Goal: Information Seeking & Learning: Learn about a topic

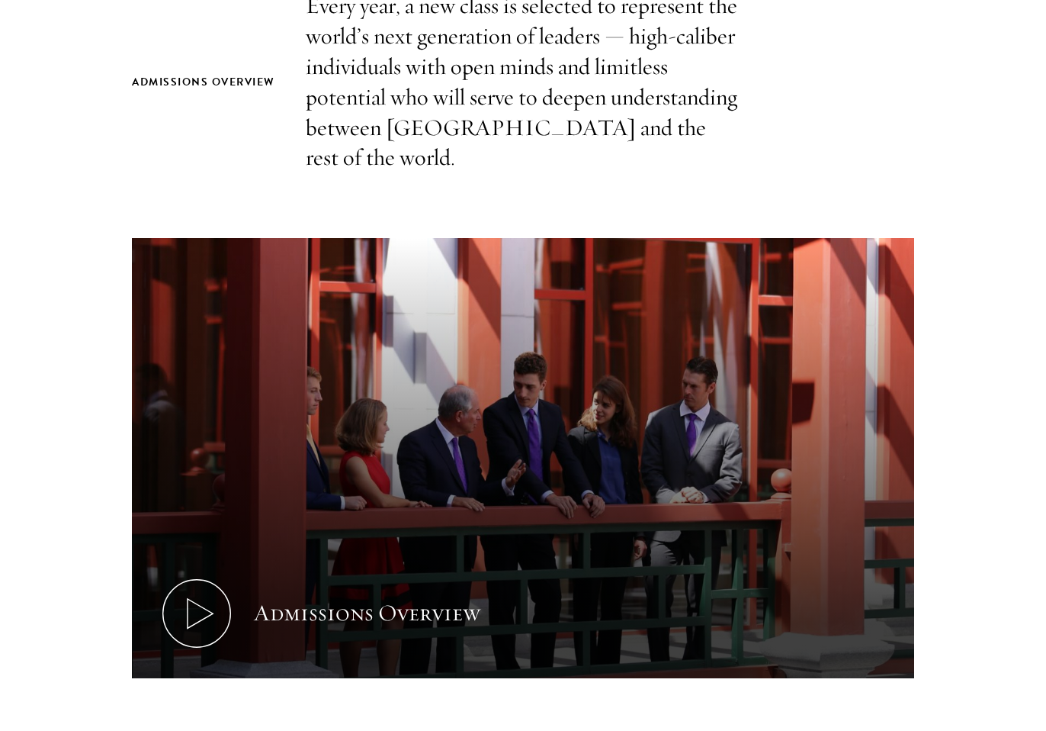
scroll to position [923, 0]
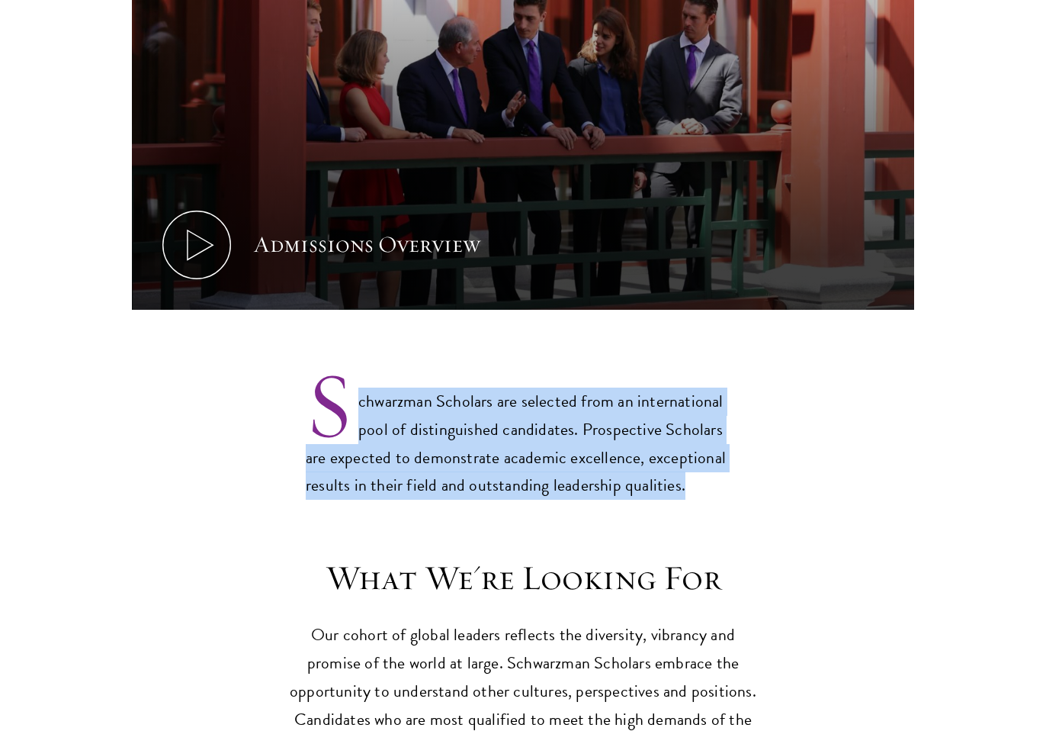
drag, startPoint x: 710, startPoint y: 464, endPoint x: 734, endPoint y: 339, distance: 127.3
click at [734, 362] on p "Schwarzman Scholars are selected from an international pool of distinguished ca…" at bounding box center [523, 431] width 435 height 138
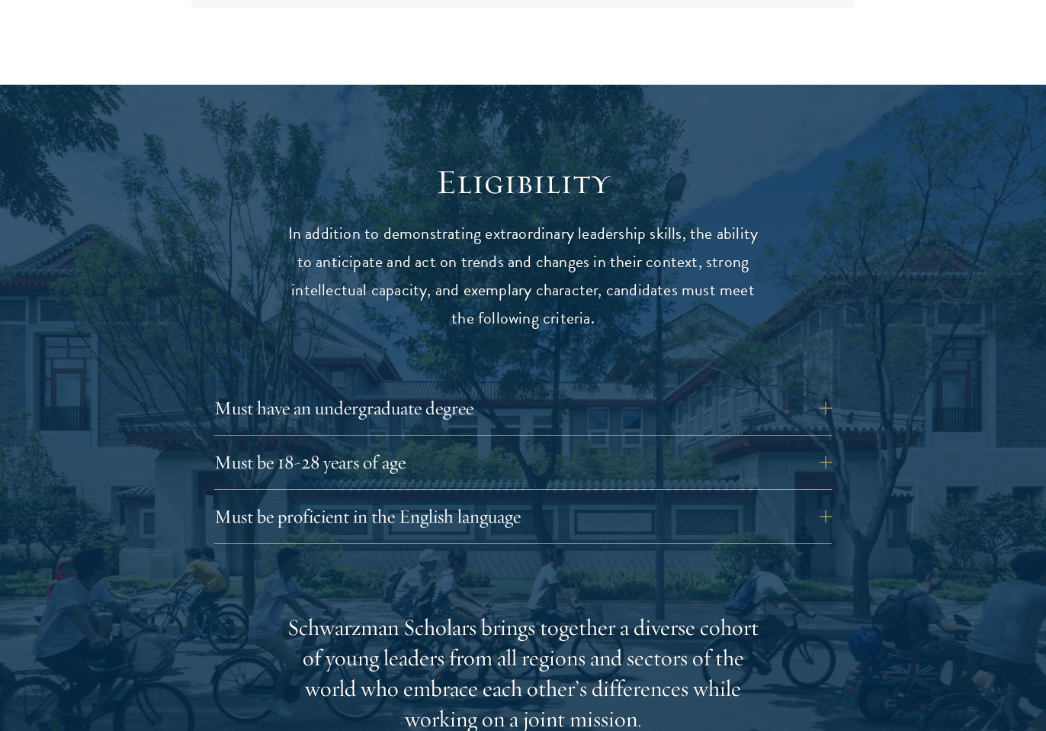
scroll to position [1859, 0]
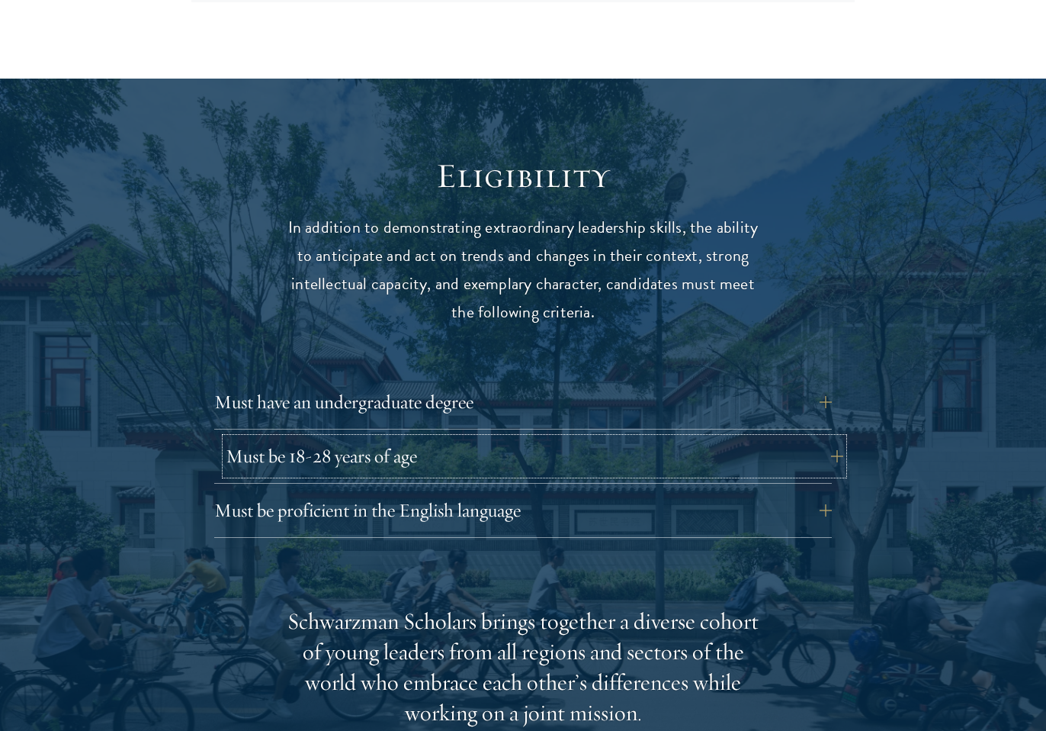
click at [518, 438] on button "Must be 18-28 years of age" at bounding box center [535, 456] width 618 height 37
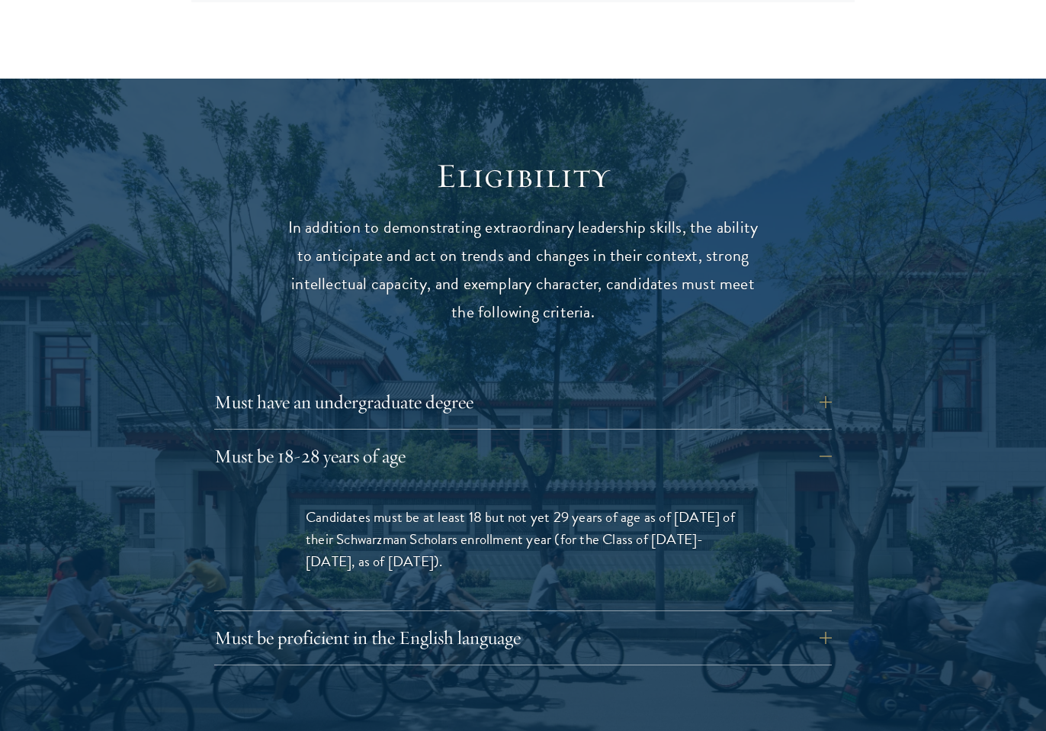
click at [494, 506] on span "Candidates must be at least 18 but not yet 29 years of age as of [DATE] of thei…" at bounding box center [520, 539] width 429 height 66
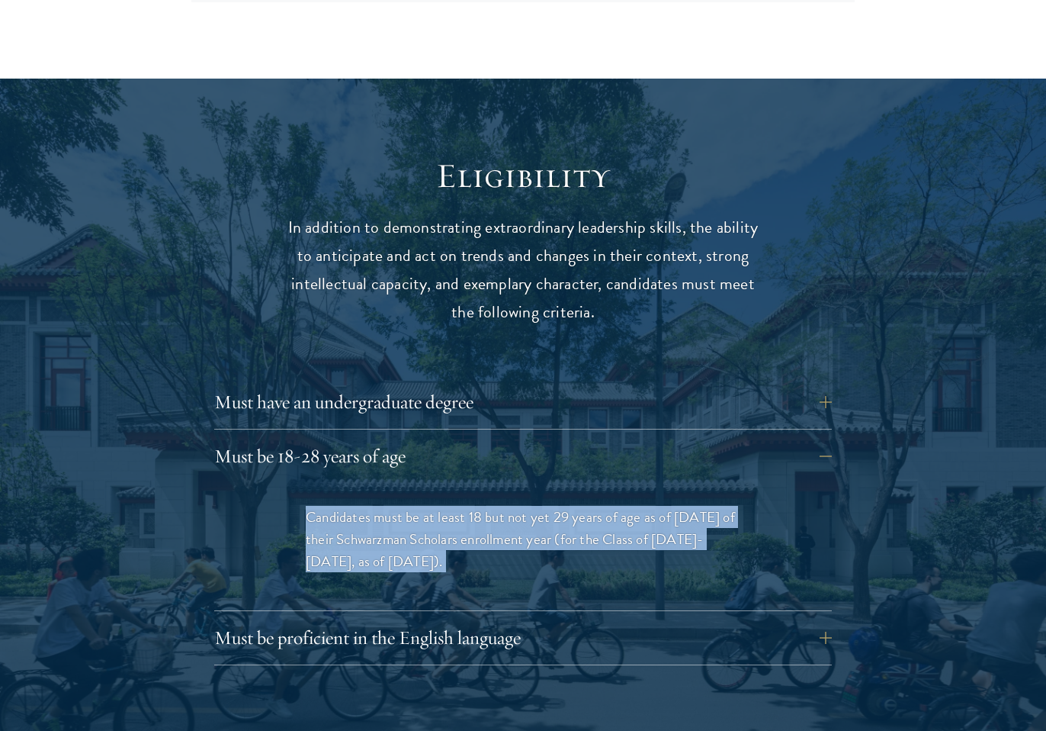
click at [494, 506] on span "Candidates must be at least 18 but not yet 29 years of age as of [DATE] of thei…" at bounding box center [520, 539] width 429 height 66
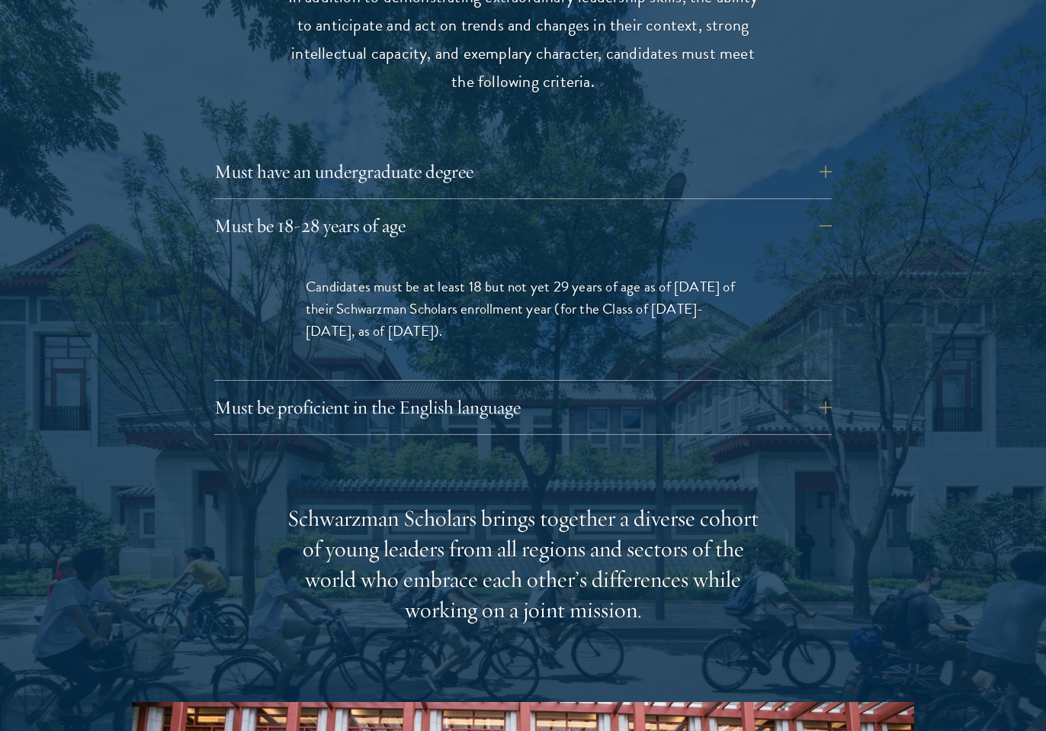
scroll to position [2175, 0]
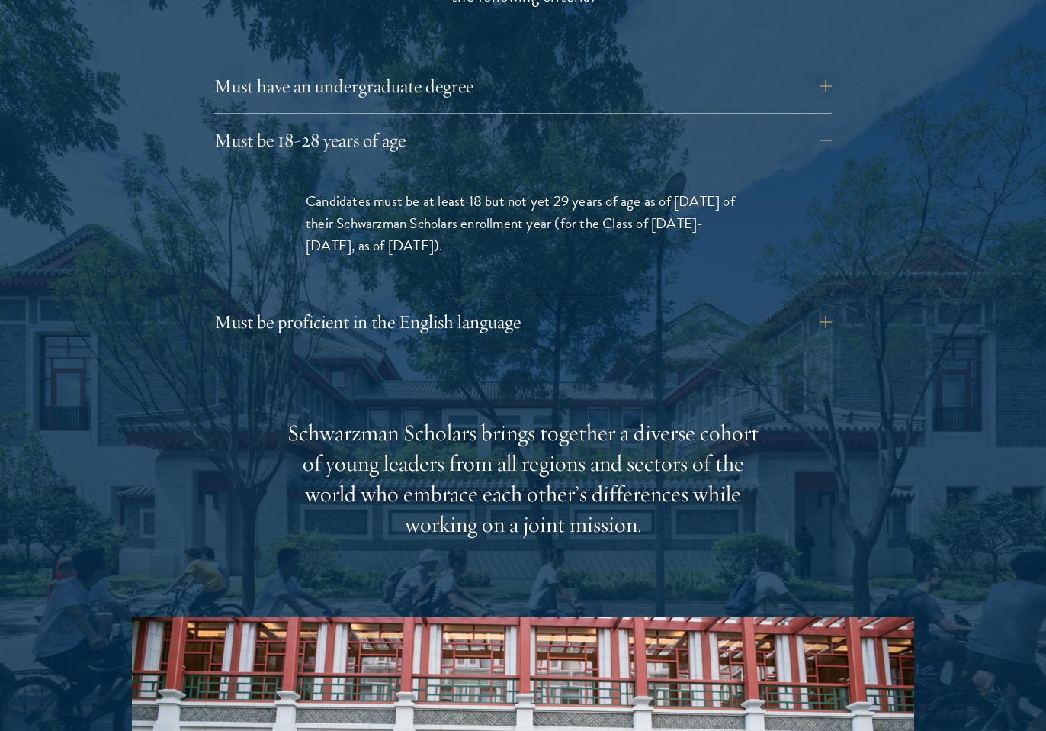
click at [480, 431] on div "Schwarzman Scholars brings together a diverse cohort of young leaders from all …" at bounding box center [523, 479] width 473 height 122
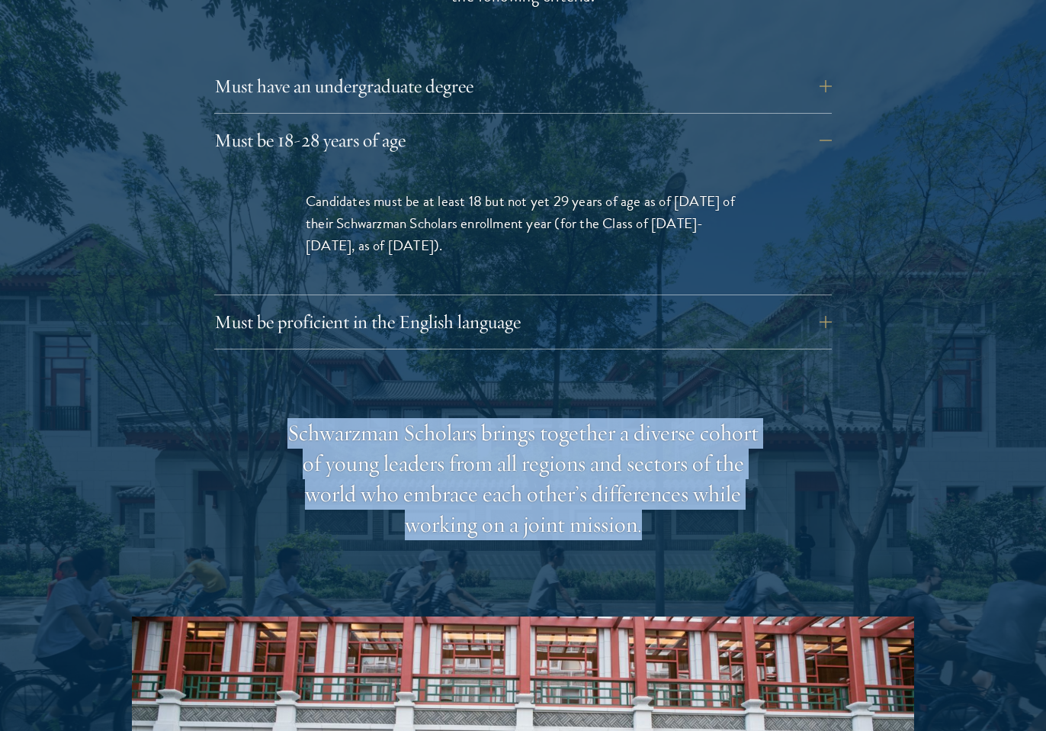
click at [480, 431] on div "Schwarzman Scholars brings together a diverse cohort of young leaders from all …" at bounding box center [523, 479] width 473 height 122
drag, startPoint x: 480, startPoint y: 431, endPoint x: 522, endPoint y: 431, distance: 41.9
click at [482, 431] on div "Schwarzman Scholars brings together a diverse cohort of young leaders from all …" at bounding box center [523, 479] width 473 height 122
click at [522, 431] on div "Schwarzman Scholars brings together a diverse cohort of young leaders from all …" at bounding box center [523, 479] width 473 height 122
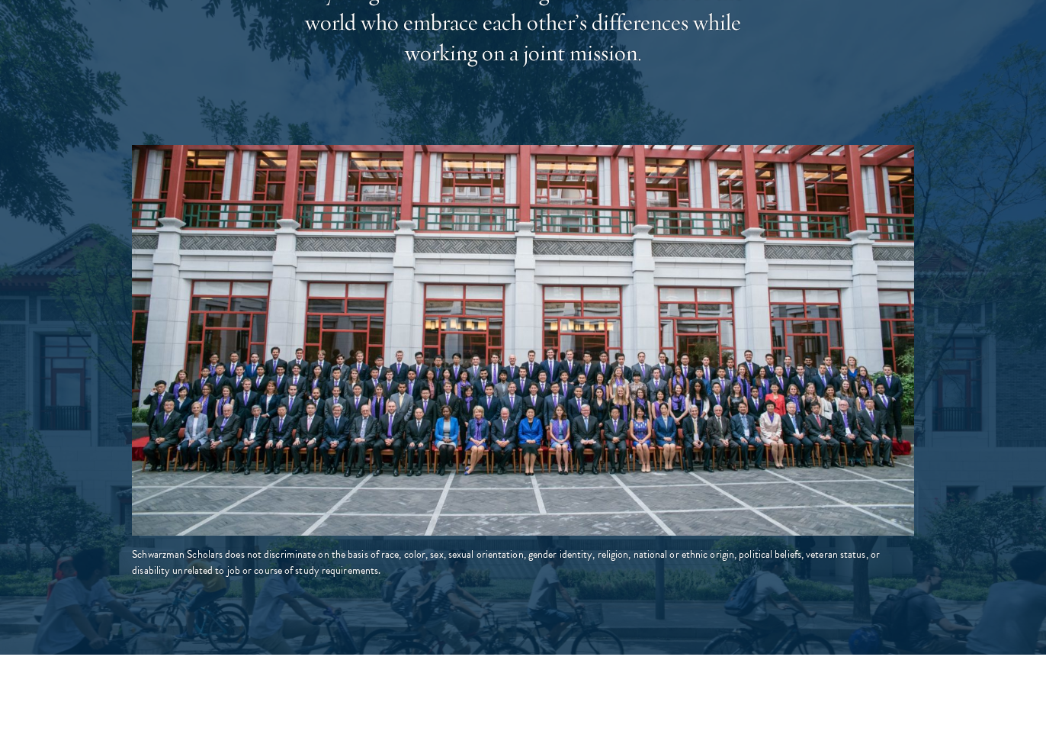
scroll to position [2945, 0]
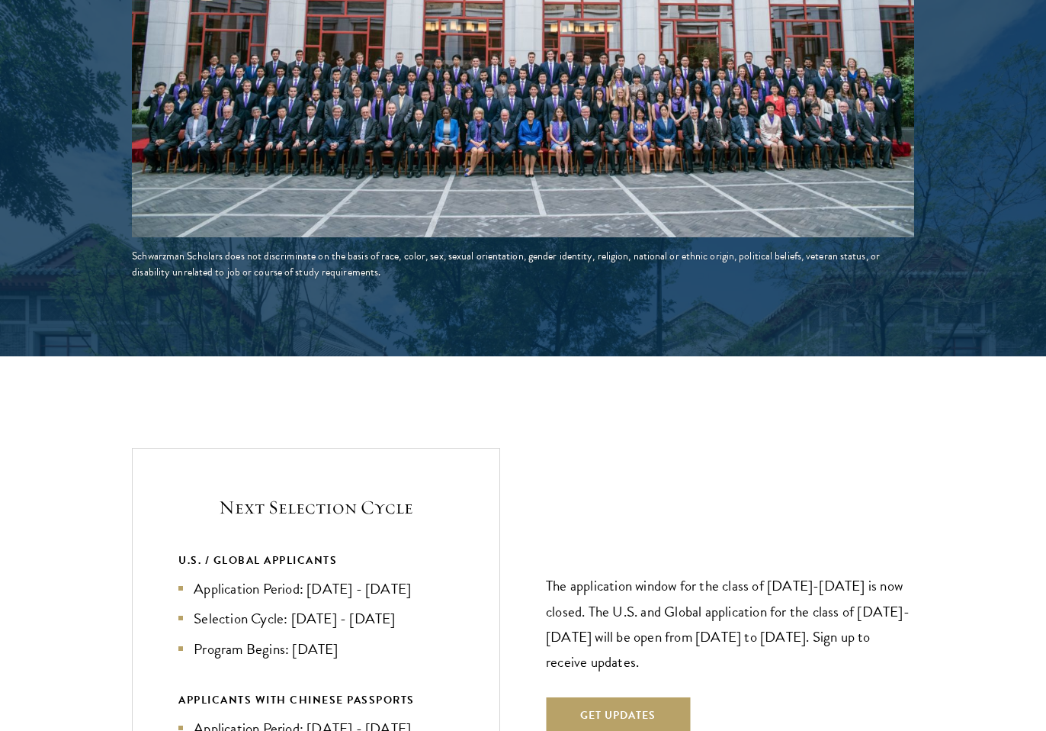
drag, startPoint x: 464, startPoint y: 547, endPoint x: 464, endPoint y: 538, distance: 8.4
click at [464, 542] on div "Next Selection Cycle U.S. / GLOBAL APPLICANTS Application Period: [DATE] - [DAT…" at bounding box center [316, 646] width 368 height 396
click at [464, 538] on div "Next Selection Cycle U.S. / GLOBAL APPLICANTS Application Period: [DATE] - [DAT…" at bounding box center [316, 646] width 368 height 396
